Goal: Transaction & Acquisition: Register for event/course

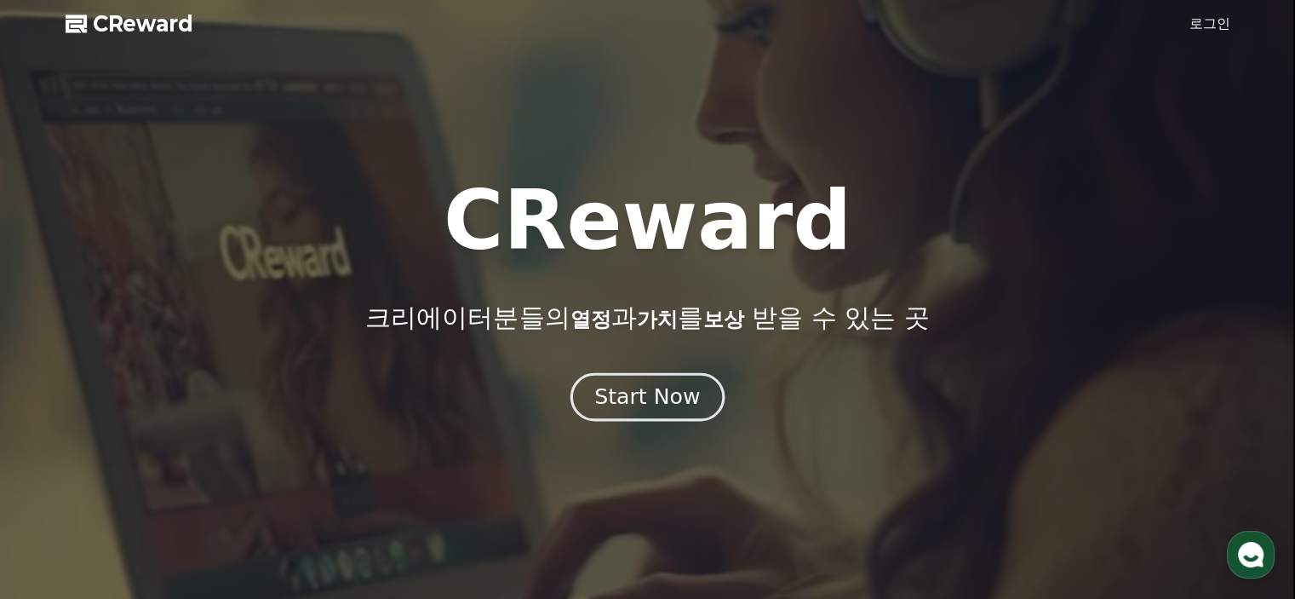
click at [661, 403] on div "Start Now" at bounding box center [647, 396] width 106 height 29
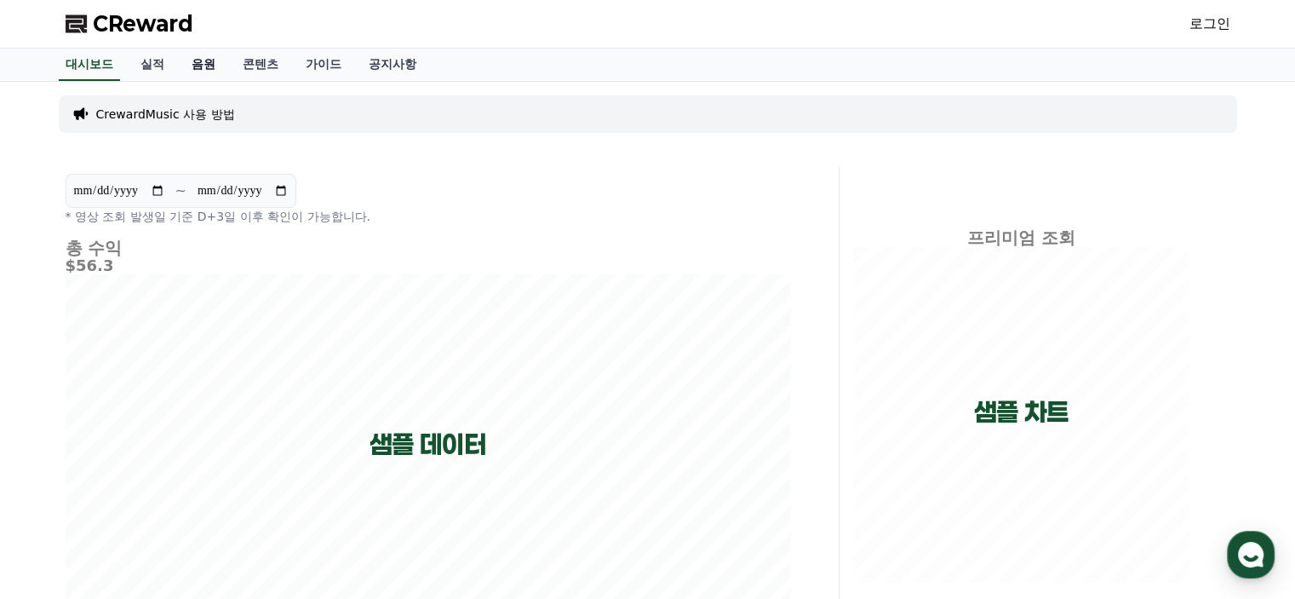
click at [204, 64] on link "음원" at bounding box center [203, 65] width 51 height 32
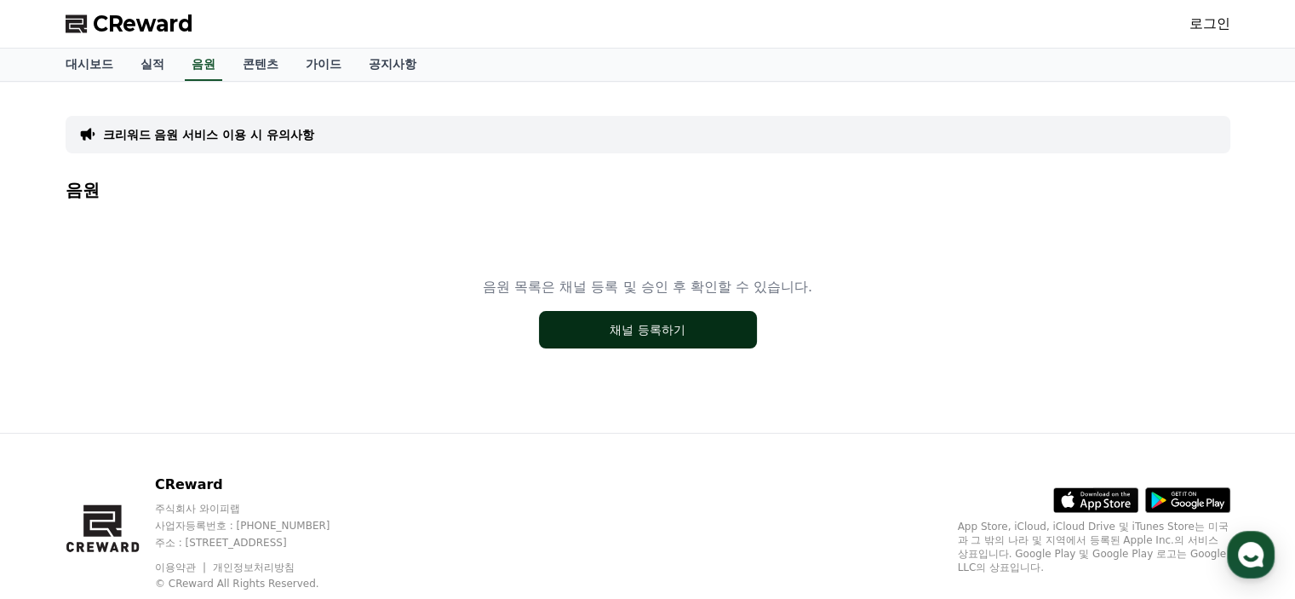
click at [657, 332] on button "채널 등록하기" at bounding box center [648, 329] width 218 height 37
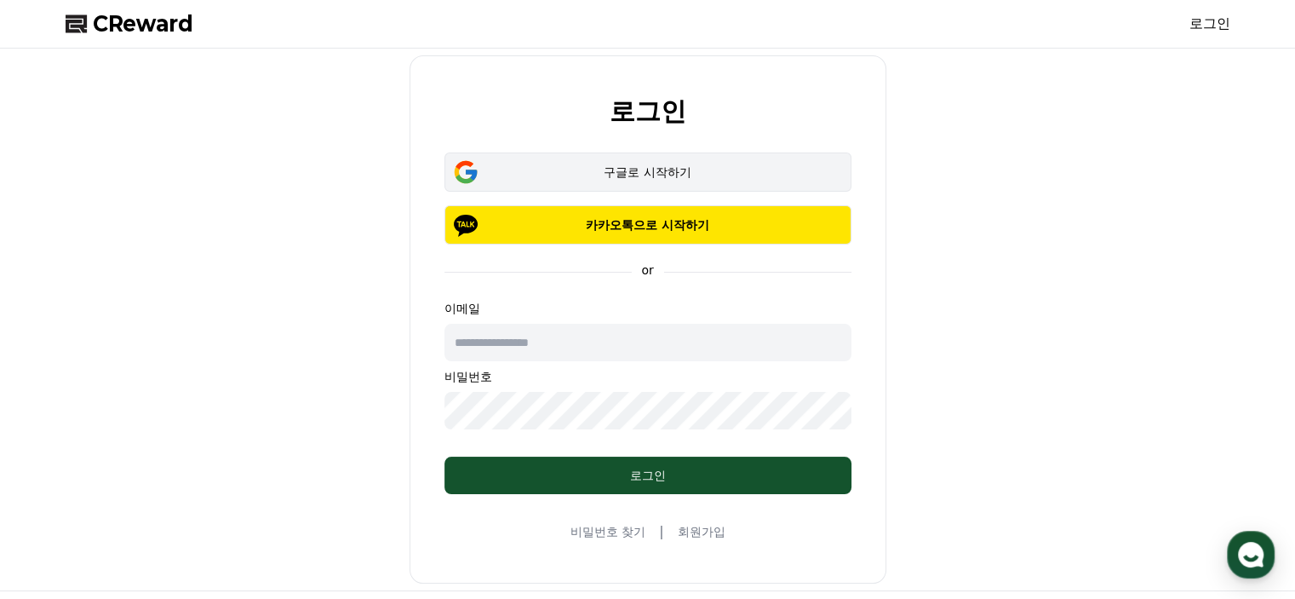
click at [648, 168] on div "구글로 시작하기" at bounding box center [648, 172] width 358 height 17
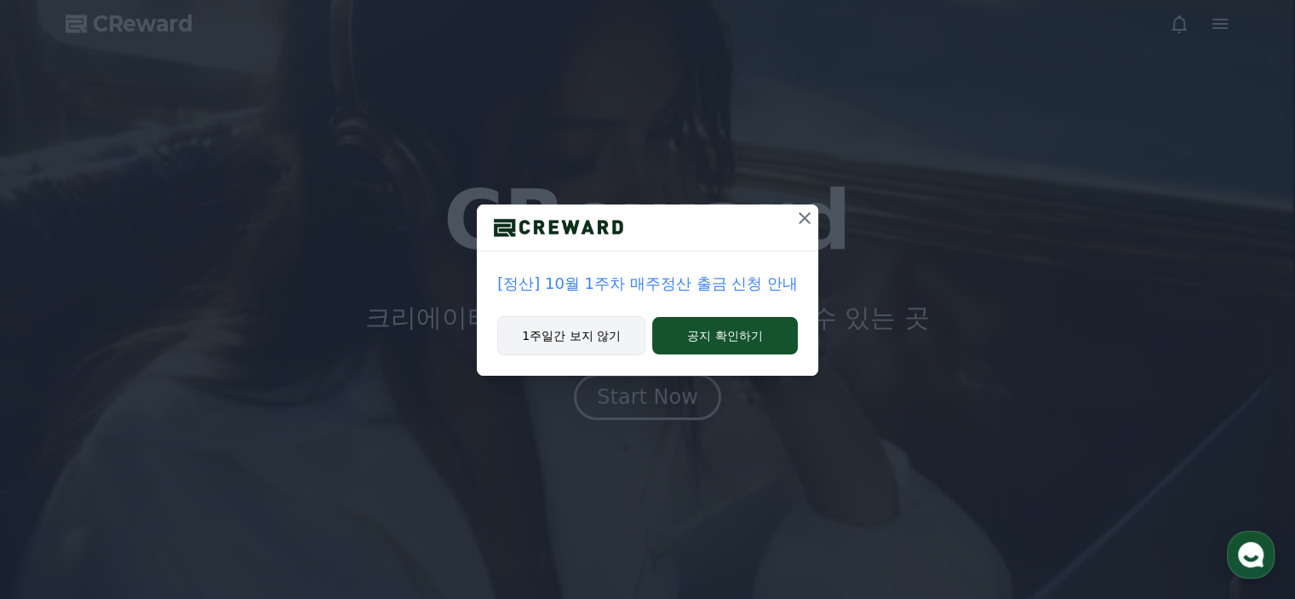
click at [536, 335] on button "1주일간 보지 않기" at bounding box center [571, 335] width 148 height 39
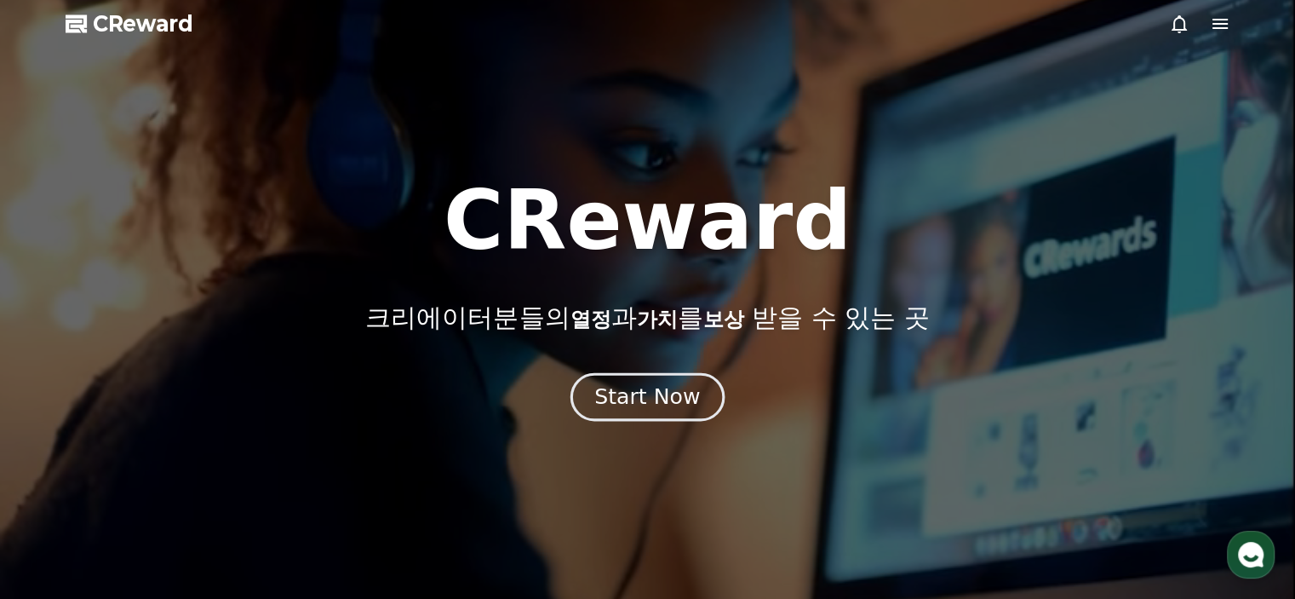
click at [643, 399] on div "Start Now" at bounding box center [647, 396] width 106 height 29
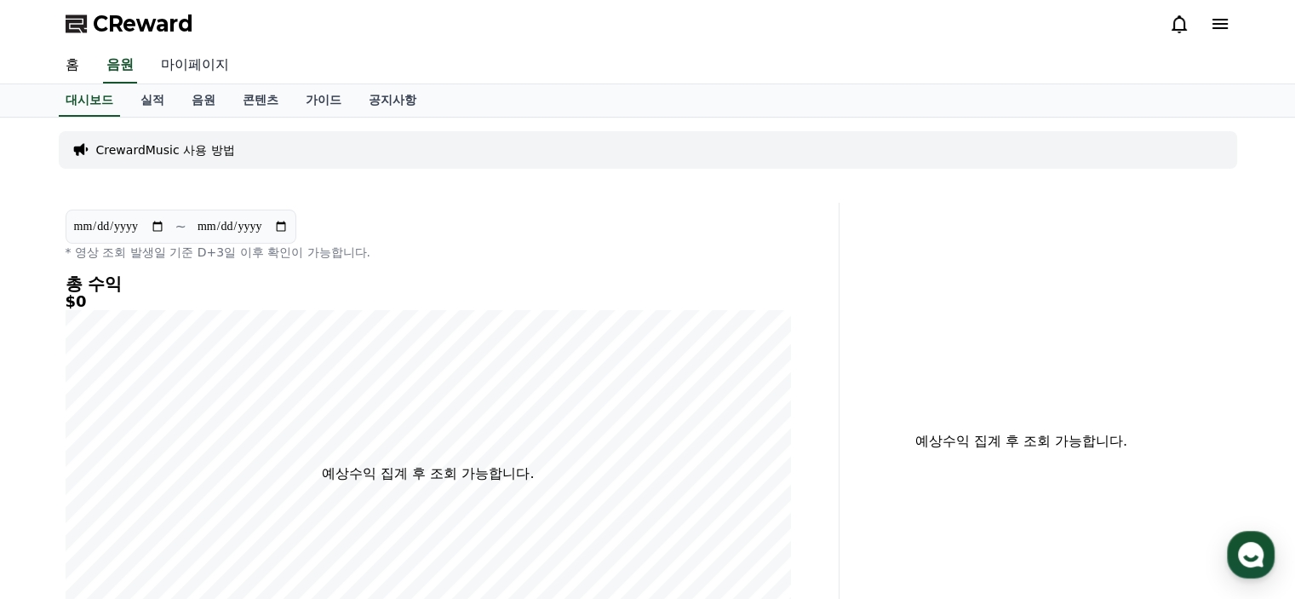
click at [204, 61] on link "마이페이지" at bounding box center [194, 66] width 95 height 36
select select "**********"
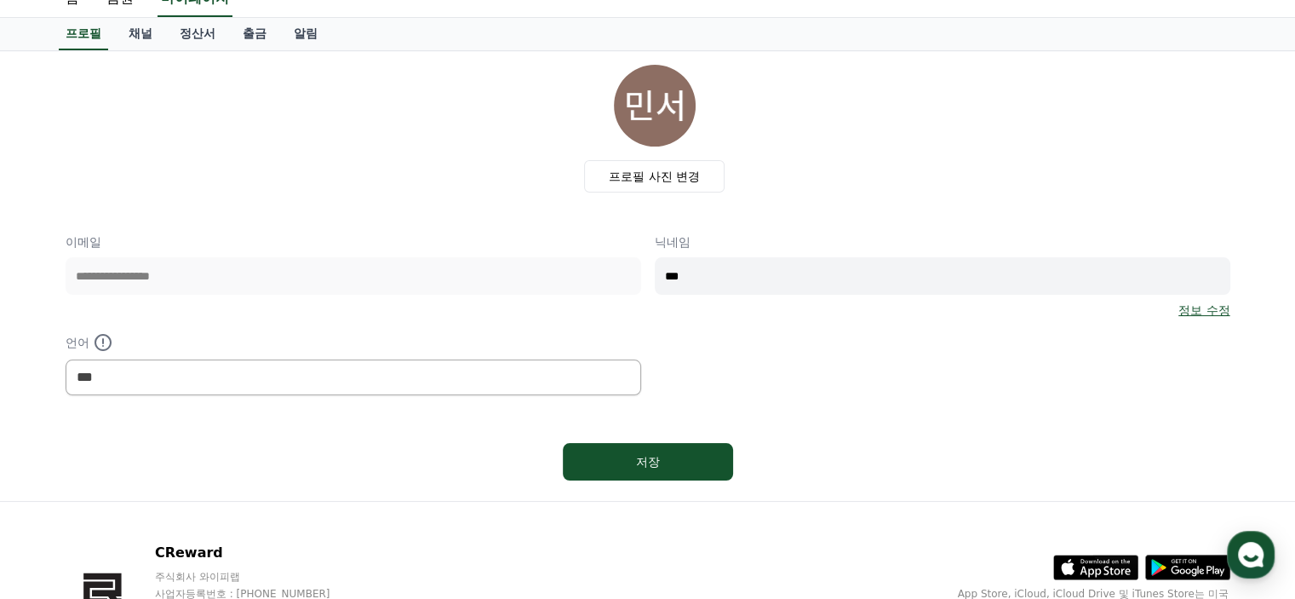
scroll to position [170, 0]
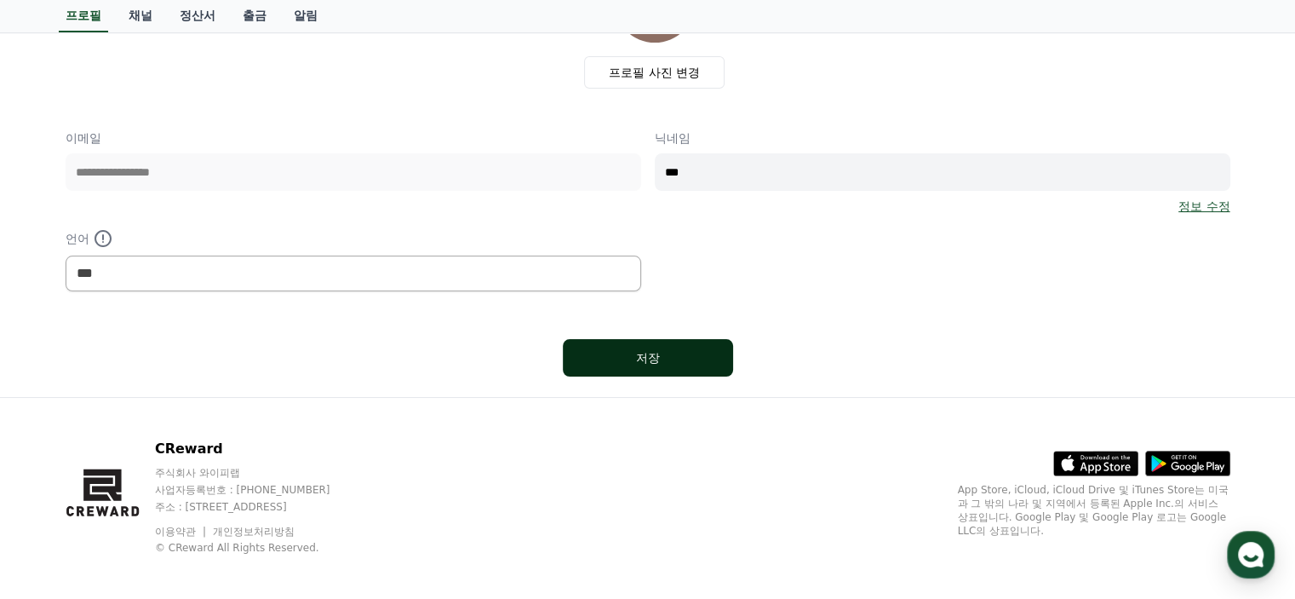
click at [625, 359] on div "저장" at bounding box center [648, 357] width 102 height 17
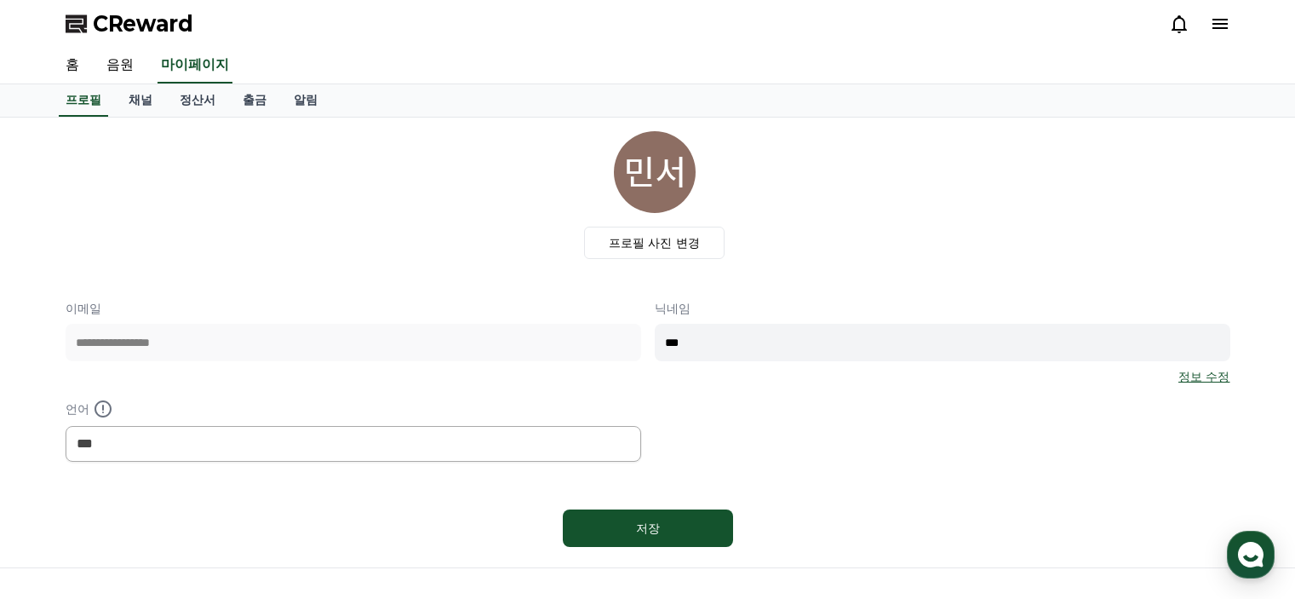
select select "**********"
click at [129, 98] on link "채널" at bounding box center [140, 100] width 51 height 32
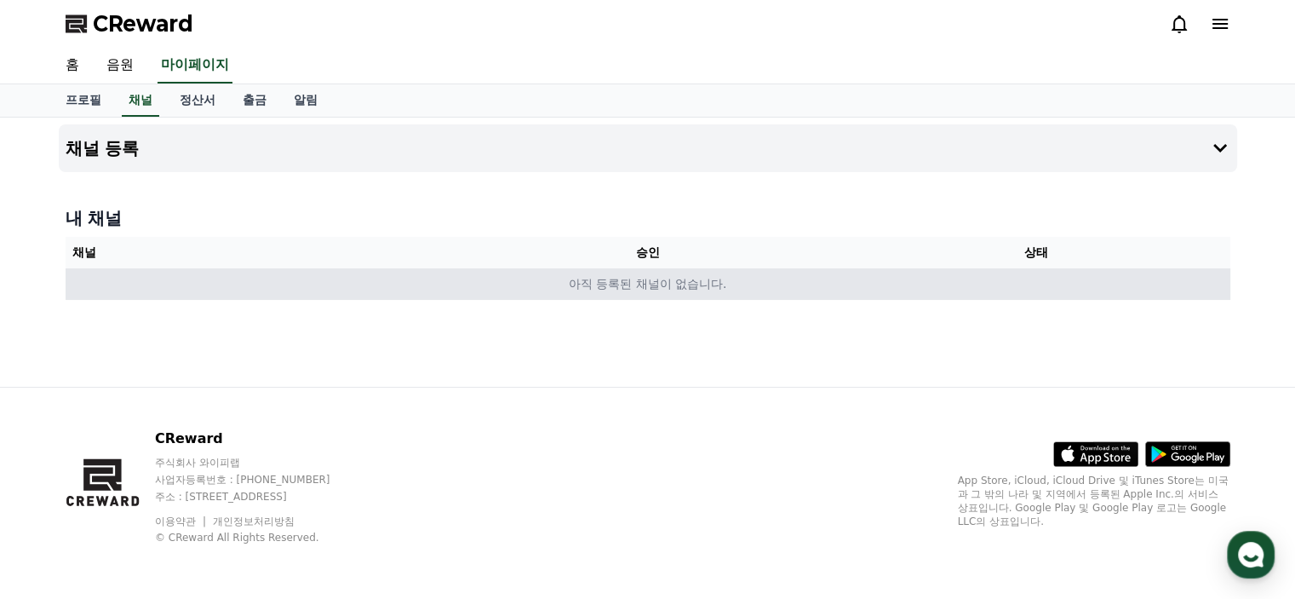
click at [683, 285] on td "아직 등록된 채널이 없습니다." at bounding box center [648, 284] width 1165 height 32
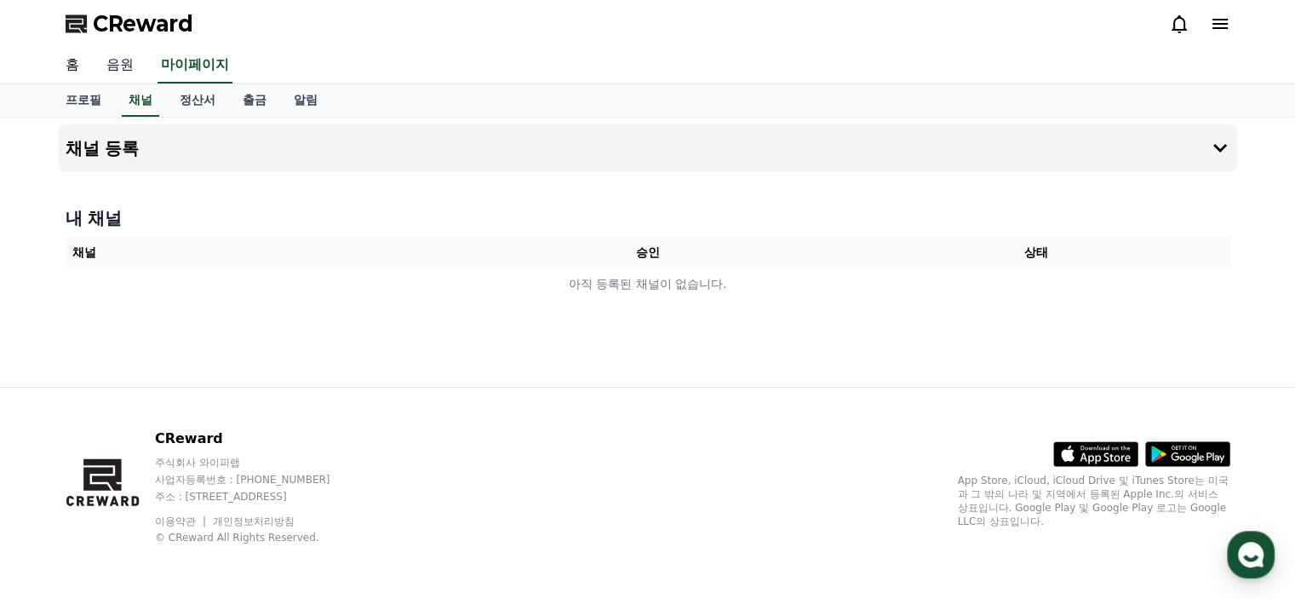
click at [118, 63] on link "음원" at bounding box center [120, 66] width 55 height 36
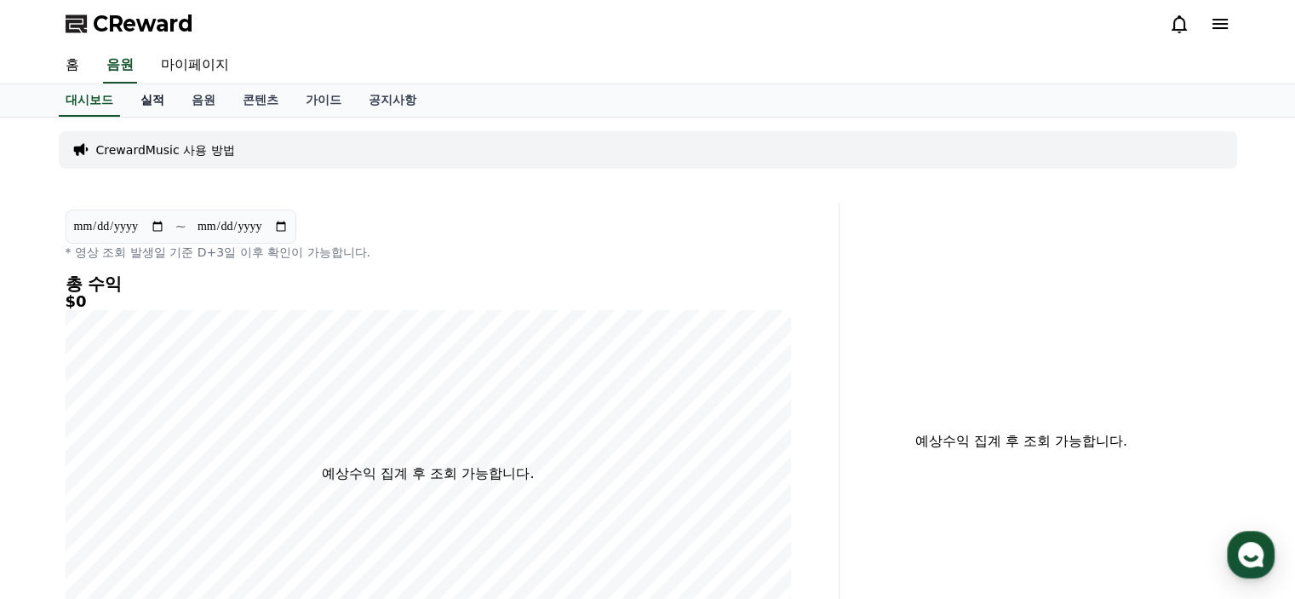
click at [150, 93] on link "실적" at bounding box center [152, 100] width 51 height 32
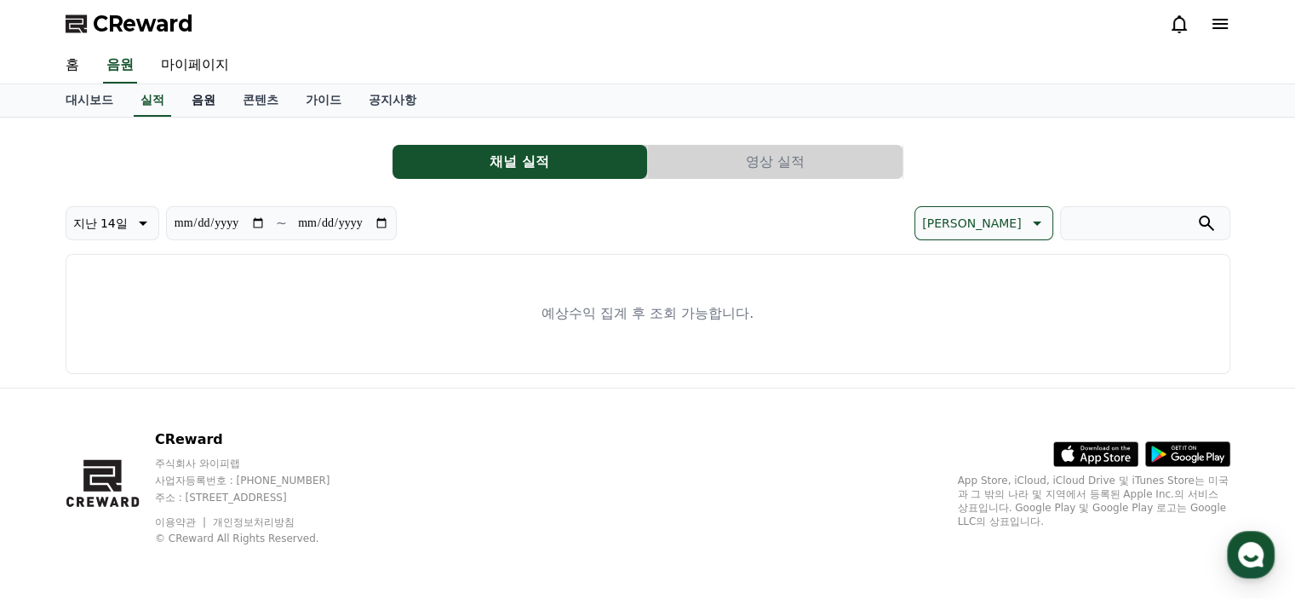
click at [196, 95] on link "음원" at bounding box center [203, 100] width 51 height 32
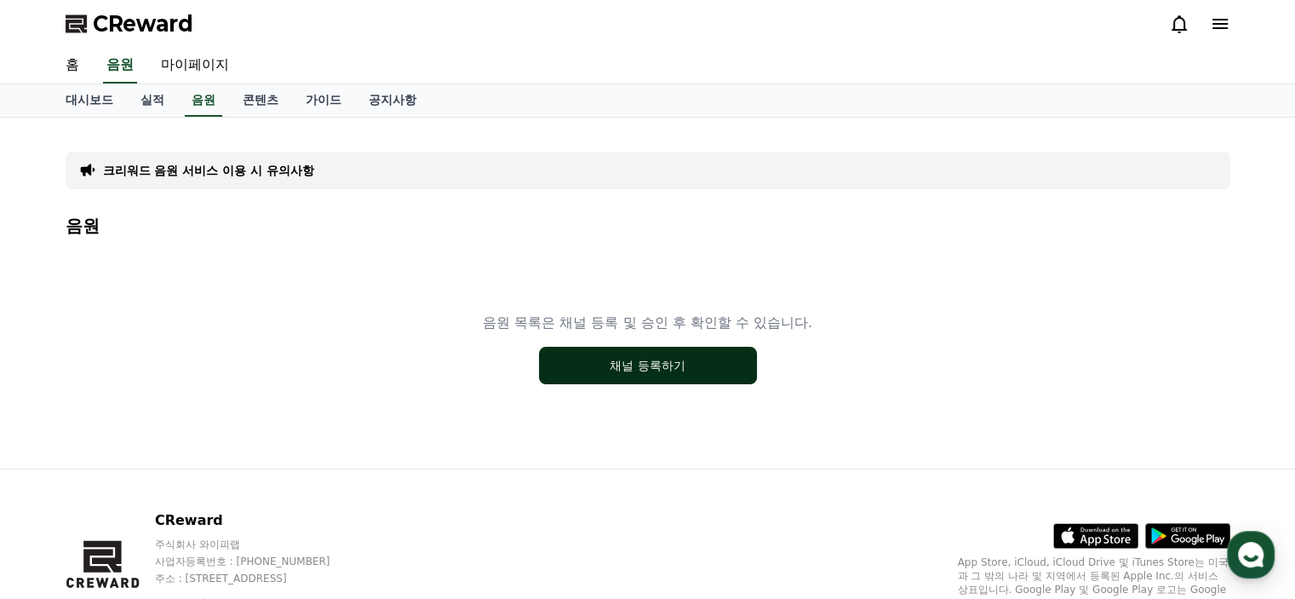
click at [670, 365] on button "채널 등록하기" at bounding box center [648, 365] width 218 height 37
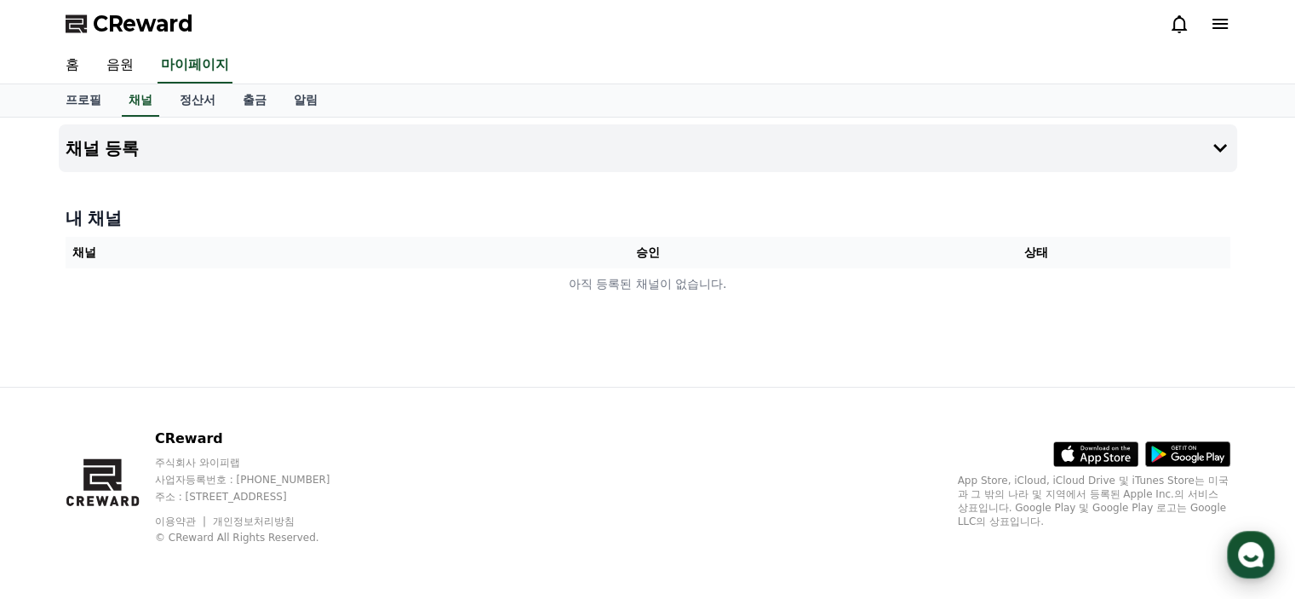
click at [1240, 551] on use "button" at bounding box center [1251, 555] width 26 height 26
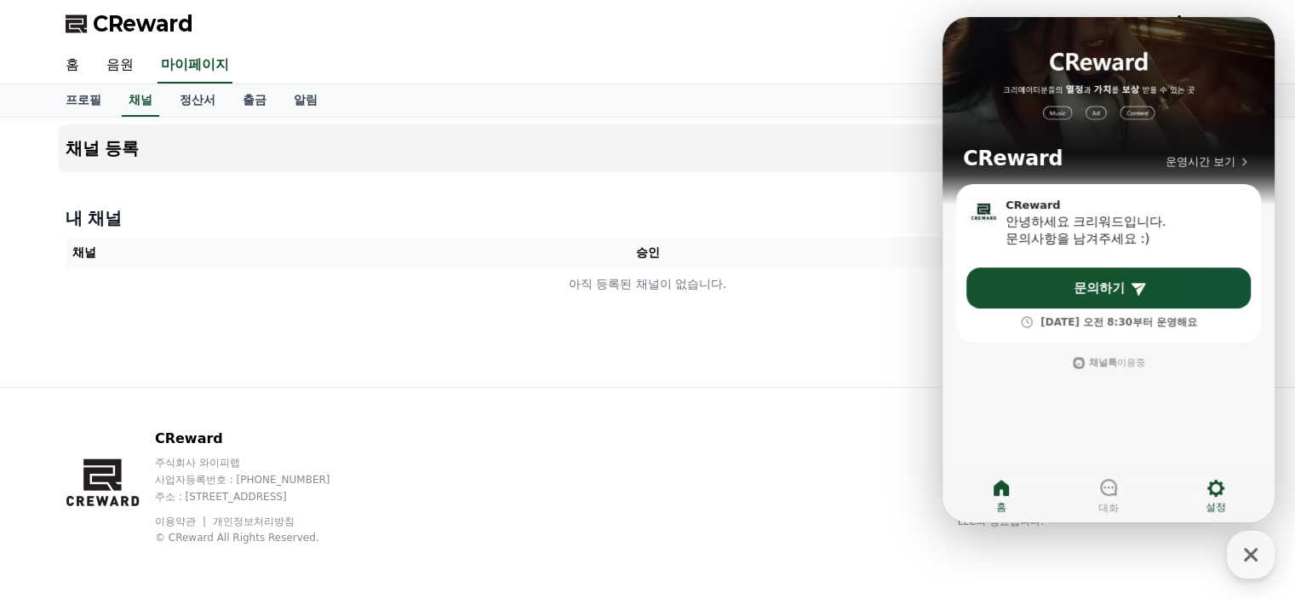
click at [1217, 492] on icon at bounding box center [1216, 488] width 20 height 20
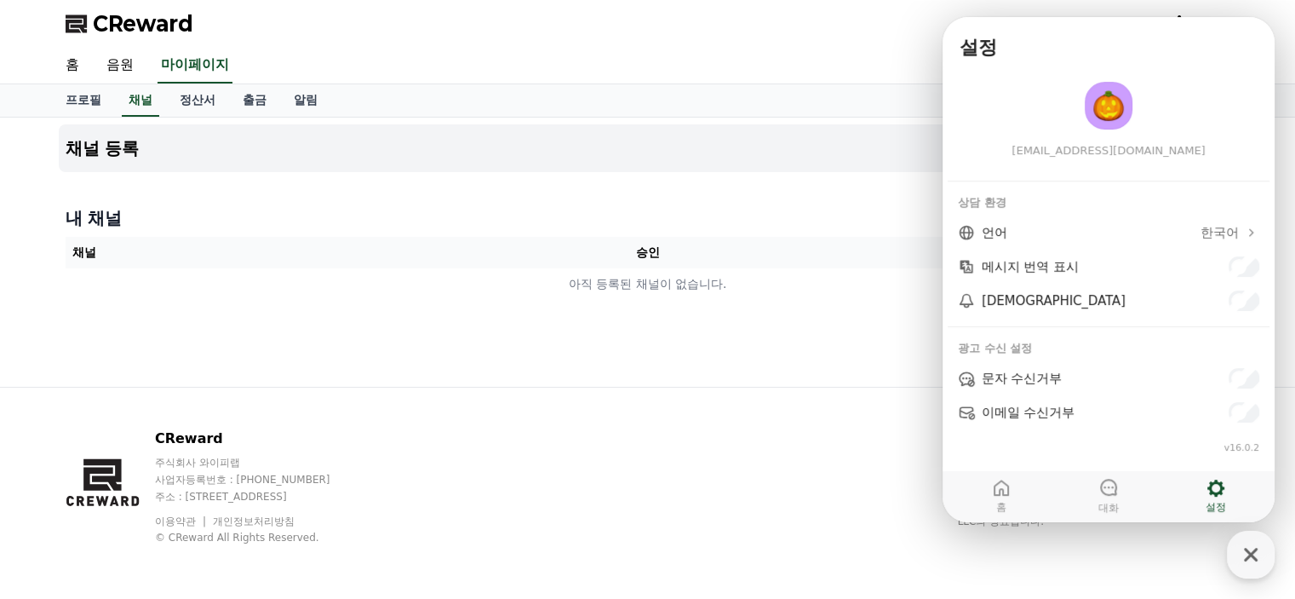
click at [809, 431] on div "CReward 주식회사 와이피랩 사업자등록번호 : 655-81-03655 주소 : 경기도 김포시 양촌읍 양곡로 495, 3층 305-비이16호…" at bounding box center [648, 492] width 1192 height 211
click at [784, 39] on div "CReward" at bounding box center [648, 24] width 1192 height 48
click at [67, 62] on link "홈" at bounding box center [72, 66] width 41 height 36
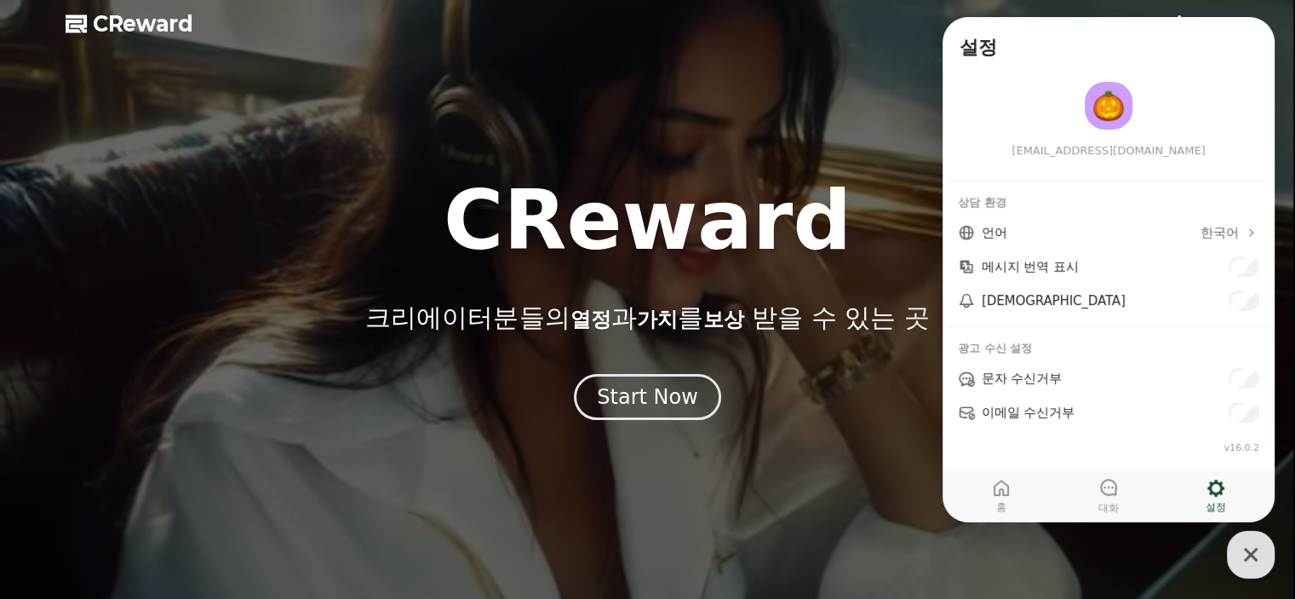
click at [749, 115] on div at bounding box center [647, 299] width 1295 height 599
